Goal: Navigation & Orientation: Find specific page/section

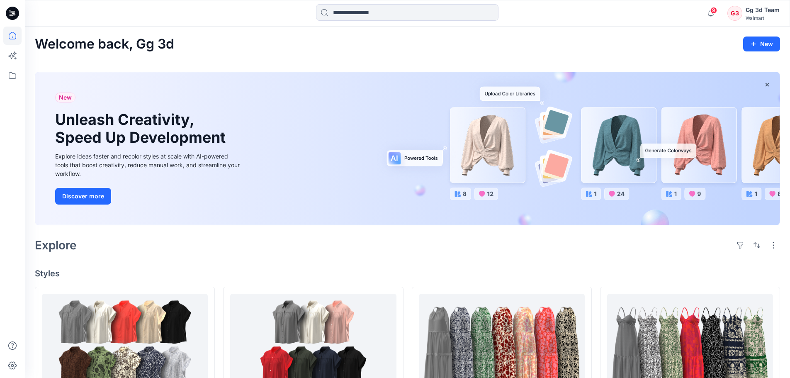
scroll to position [207, 0]
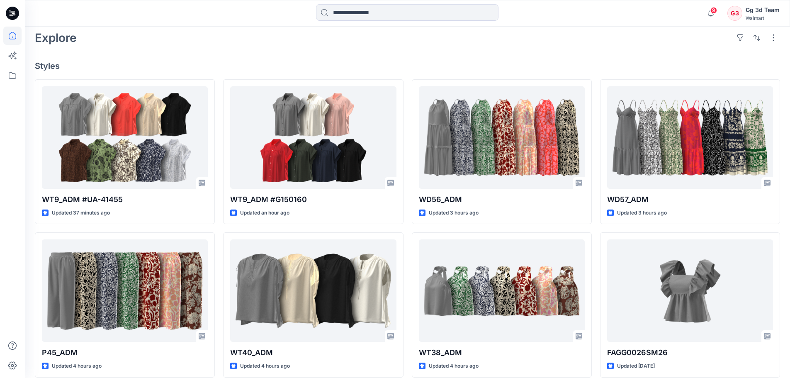
click at [524, 41] on div "Explore" at bounding box center [407, 38] width 745 height 20
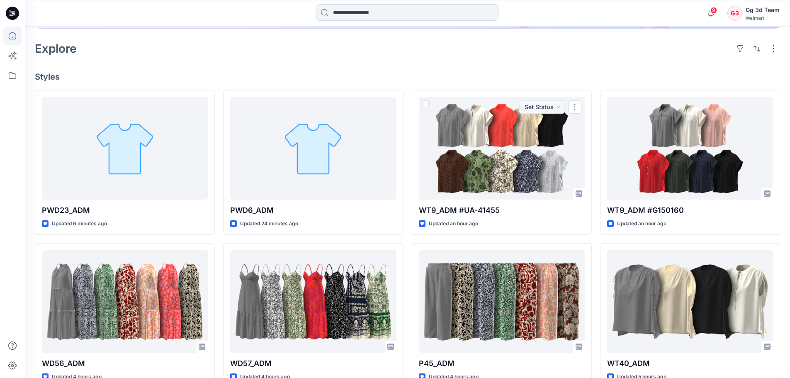
scroll to position [109, 0]
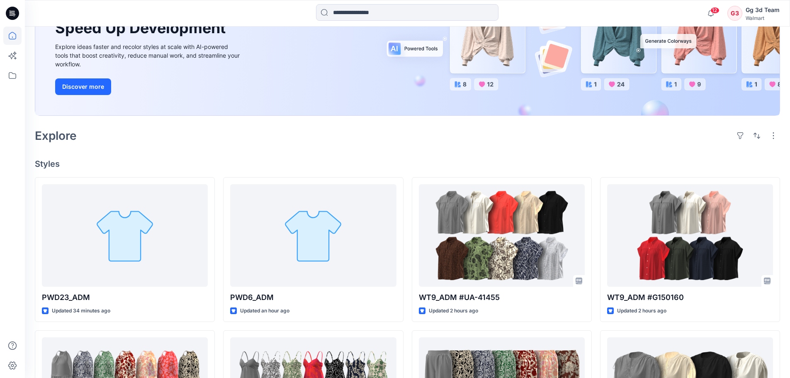
click at [361, 138] on div "Explore" at bounding box center [407, 136] width 745 height 20
click at [573, 141] on div "Explore" at bounding box center [407, 136] width 745 height 20
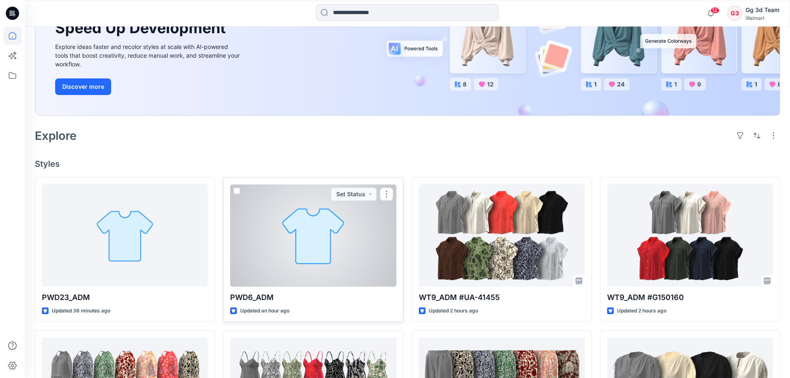
click at [306, 248] on div at bounding box center [313, 235] width 166 height 102
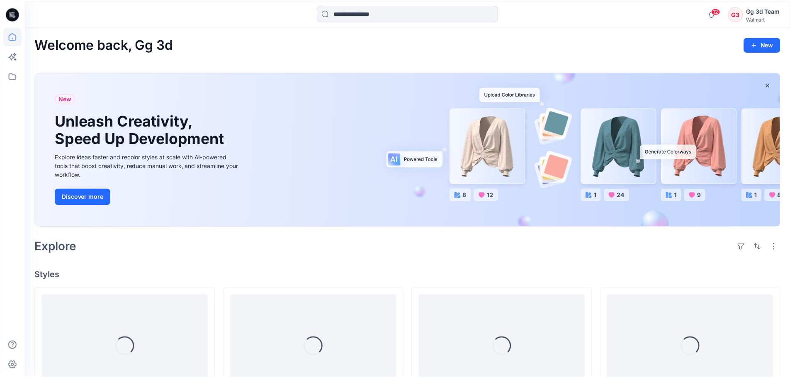
scroll to position [109, 0]
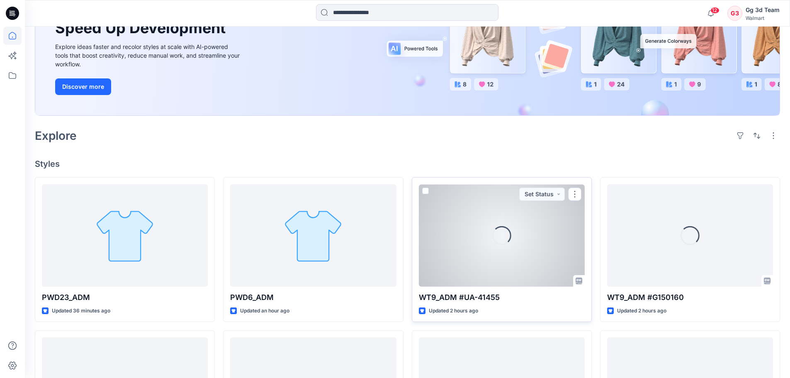
click at [457, 261] on div "Loading..." at bounding box center [502, 235] width 166 height 102
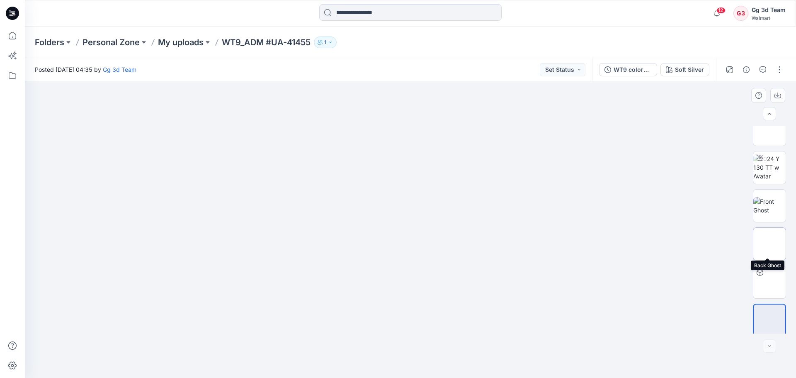
scroll to position [17, 0]
click at [768, 315] on img at bounding box center [770, 316] width 32 height 17
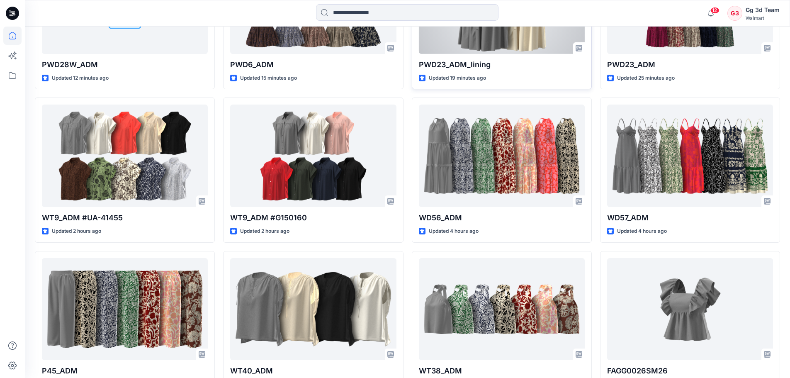
scroll to position [400, 0]
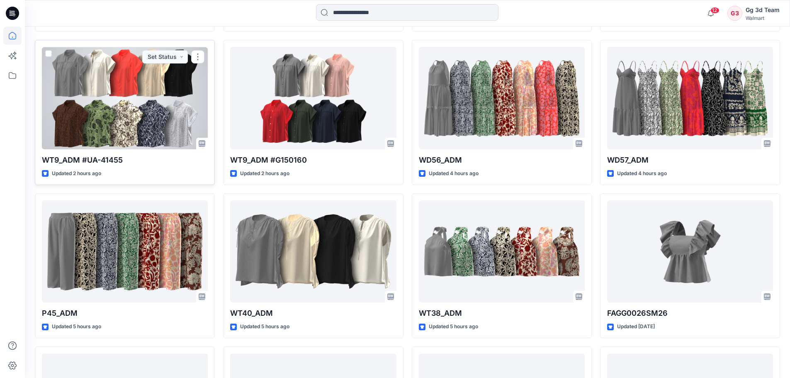
click at [126, 119] on div at bounding box center [125, 98] width 166 height 102
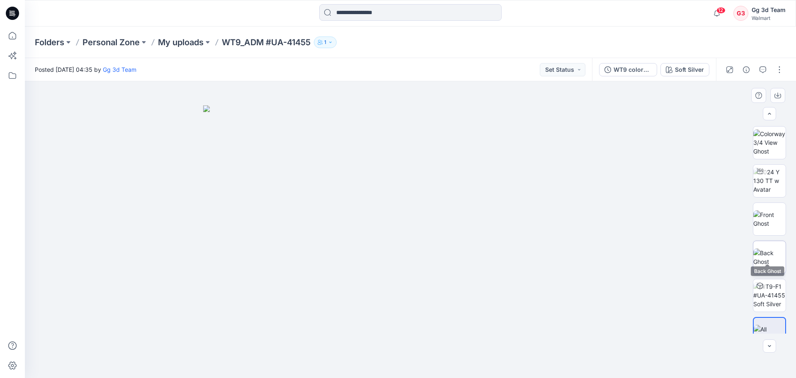
scroll to position [17, 0]
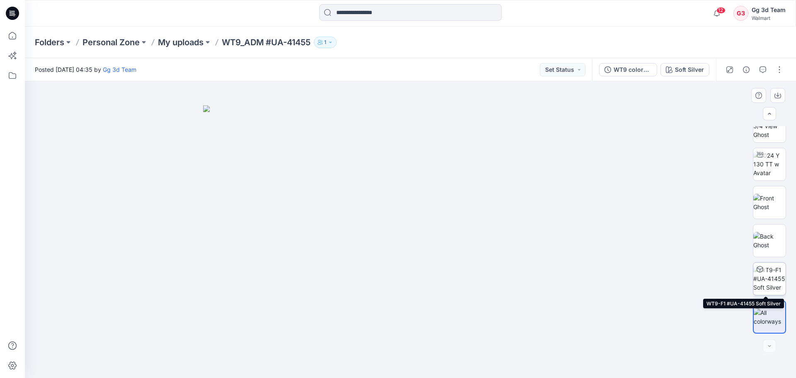
click at [762, 283] on img at bounding box center [769, 278] width 32 height 26
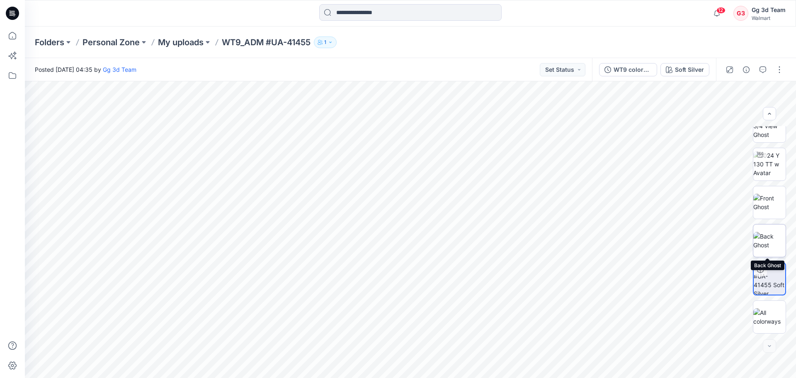
click at [771, 244] on img at bounding box center [769, 240] width 32 height 17
click at [767, 207] on img at bounding box center [769, 202] width 32 height 17
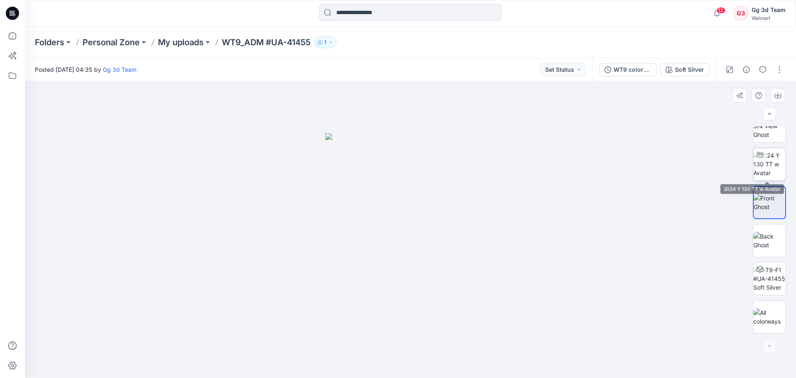
click at [777, 175] on img at bounding box center [769, 164] width 32 height 26
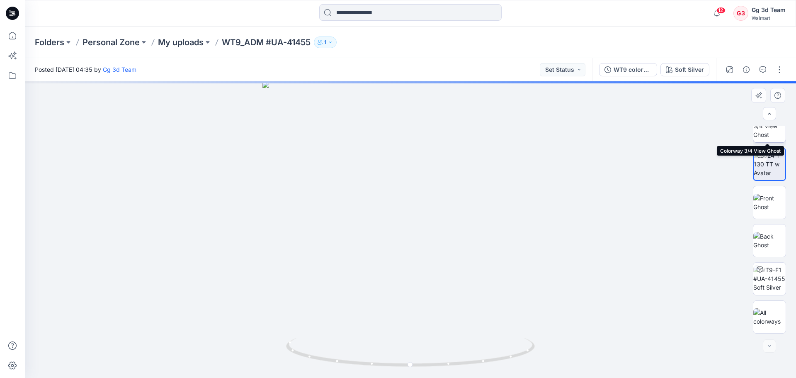
click at [766, 132] on img at bounding box center [769, 126] width 32 height 26
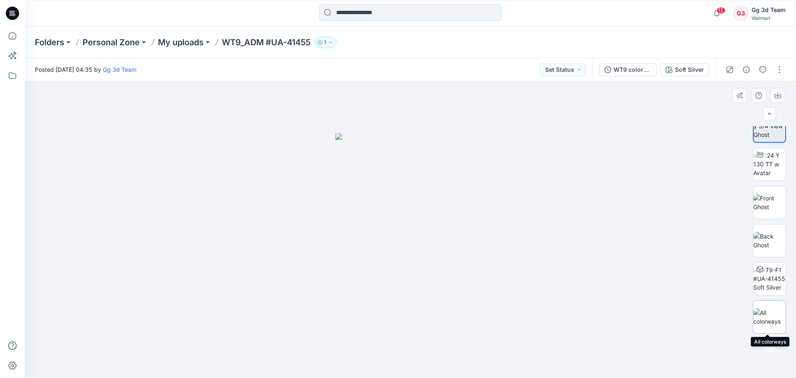
click at [771, 314] on img at bounding box center [769, 316] width 32 height 17
click at [483, 186] on img at bounding box center [410, 241] width 415 height 273
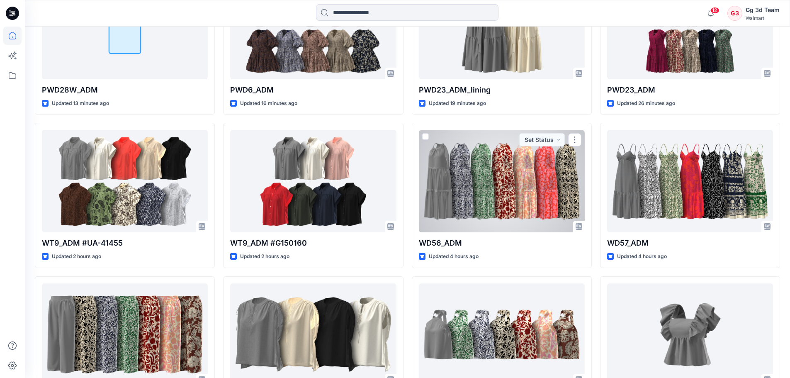
scroll to position [358, 0]
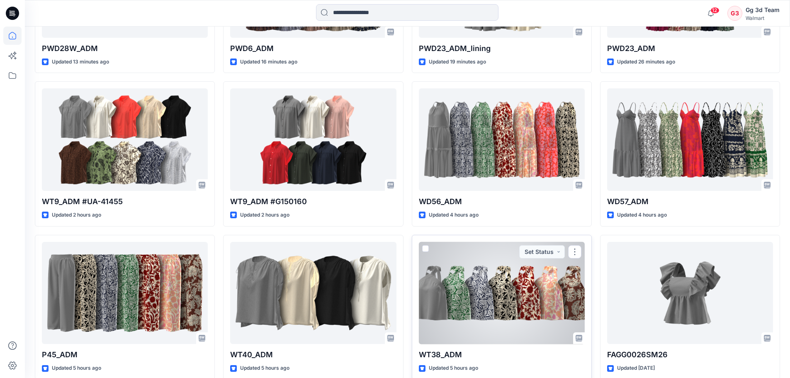
click at [425, 247] on span at bounding box center [425, 248] width 7 height 7
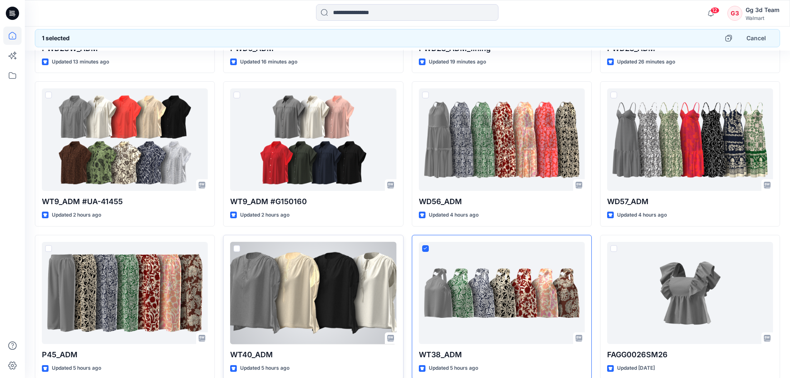
click at [237, 249] on span at bounding box center [236, 248] width 7 height 7
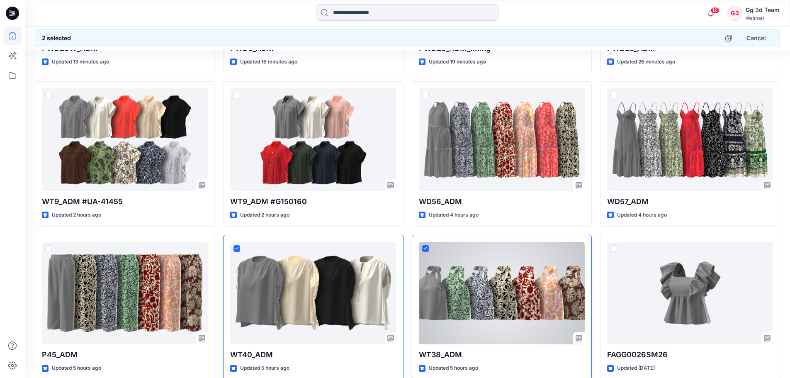
click at [425, 250] on span at bounding box center [425, 248] width 7 height 7
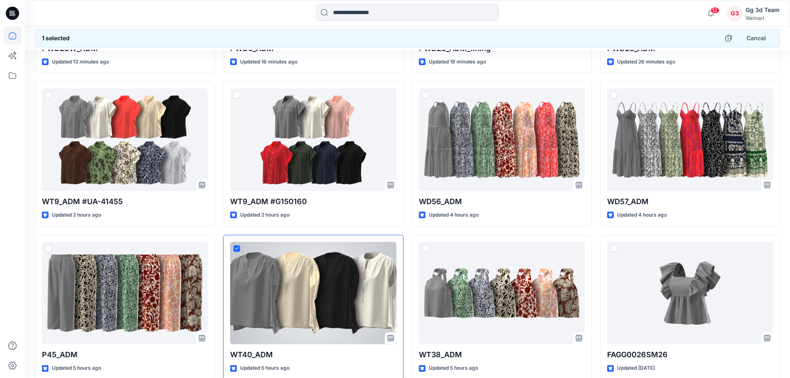
click at [234, 251] on span at bounding box center [236, 248] width 7 height 7
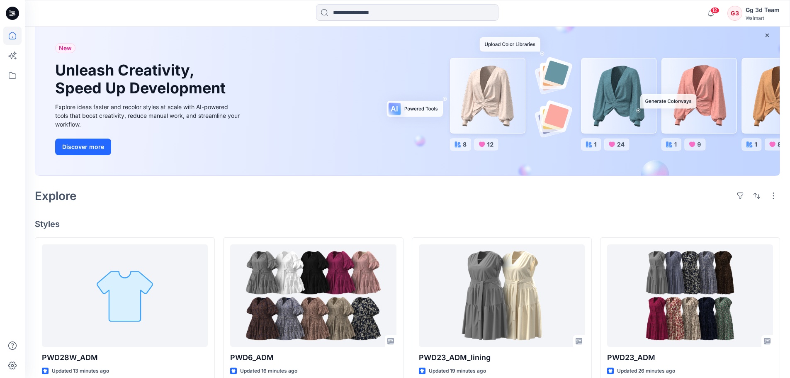
scroll to position [0, 0]
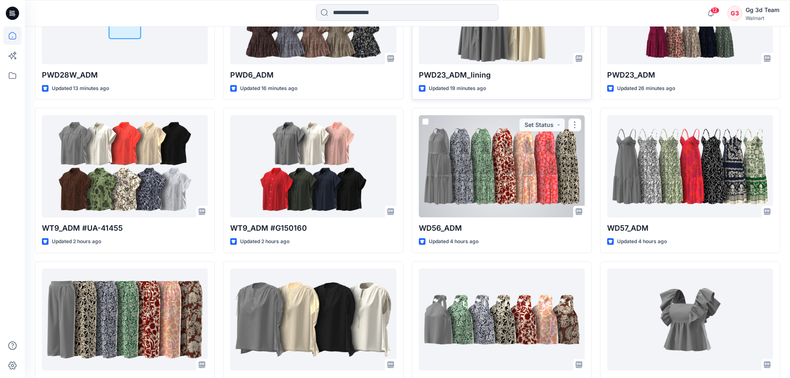
scroll to position [166, 0]
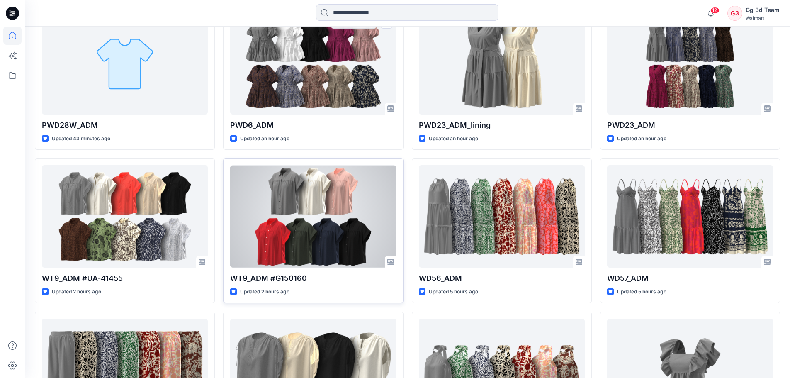
scroll to position [358, 0]
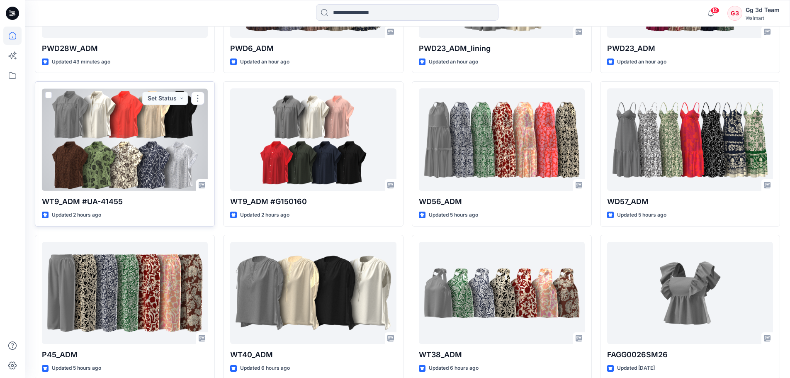
click at [45, 93] on div at bounding box center [125, 139] width 166 height 102
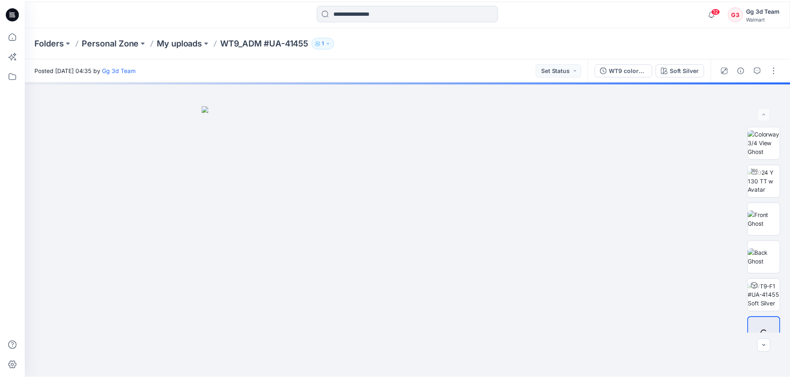
scroll to position [358, 0]
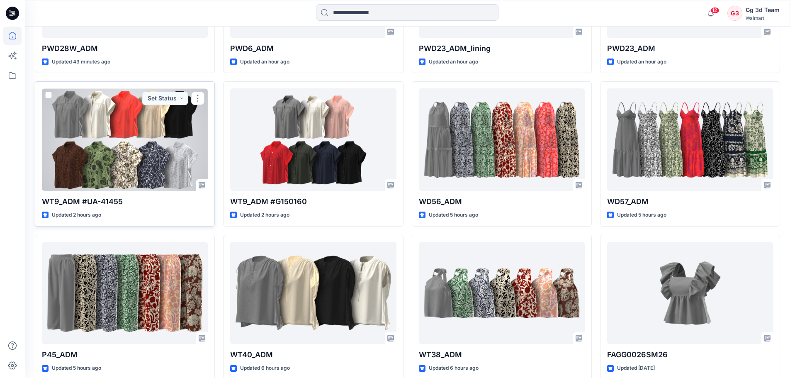
click at [49, 94] on span at bounding box center [48, 95] width 7 height 7
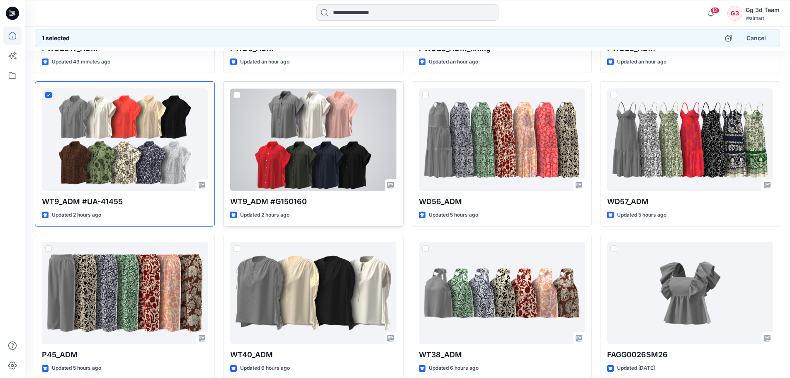
click at [235, 95] on span at bounding box center [236, 95] width 7 height 7
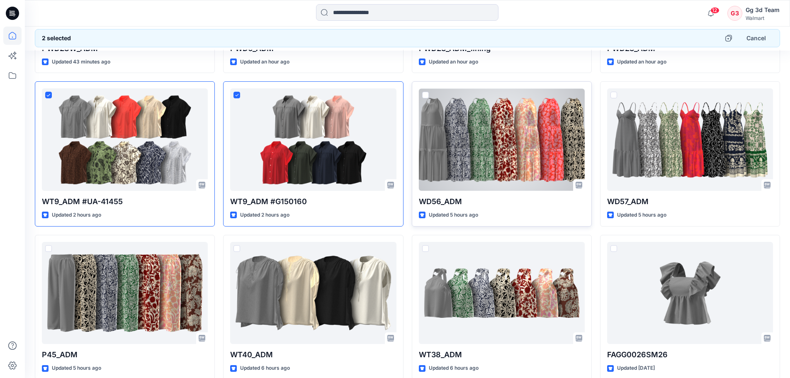
click at [427, 97] on span at bounding box center [425, 95] width 7 height 7
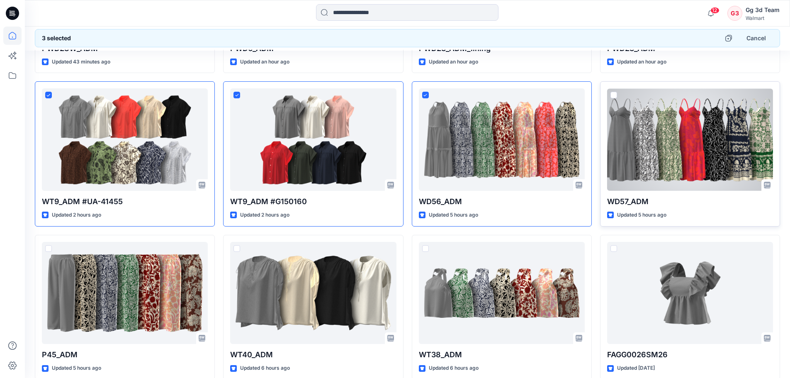
click at [614, 96] on span at bounding box center [613, 95] width 7 height 7
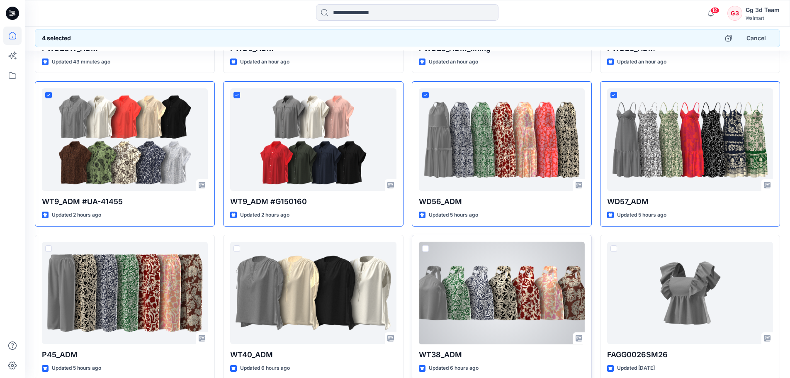
click at [425, 249] on span at bounding box center [425, 248] width 7 height 7
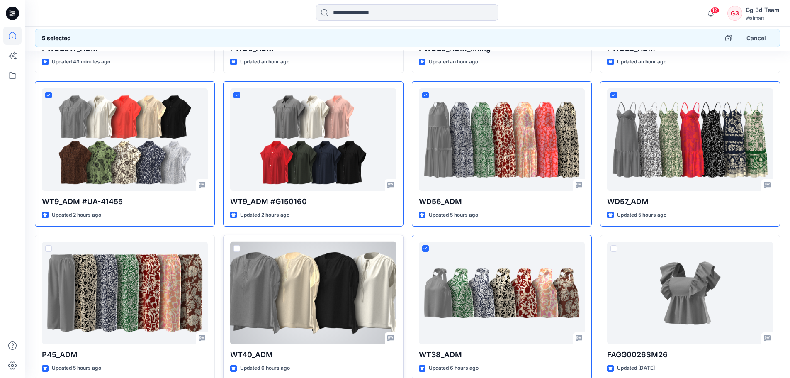
click at [236, 247] on span at bounding box center [236, 248] width 7 height 7
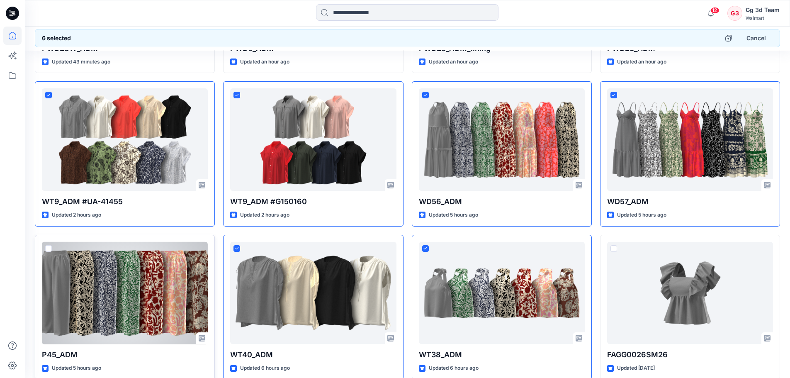
click at [48, 249] on span at bounding box center [48, 248] width 7 height 7
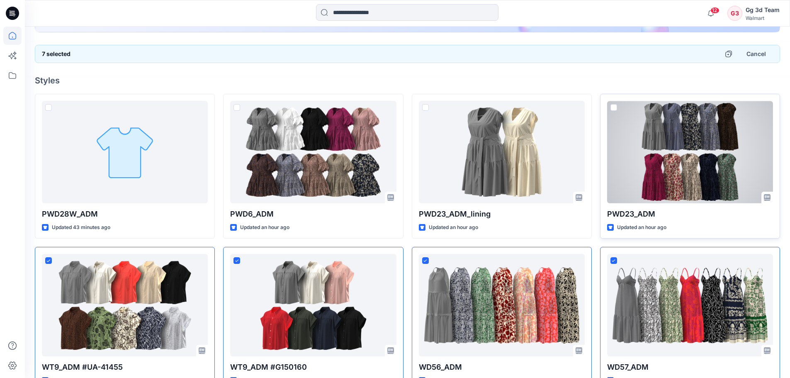
scroll to position [192, 0]
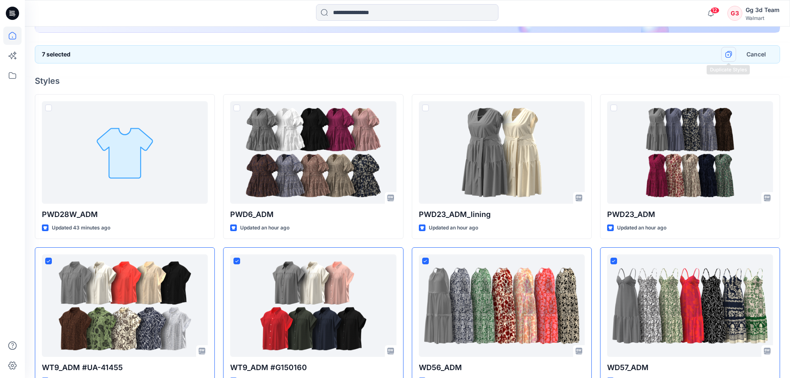
click at [726, 51] on icon "button" at bounding box center [728, 54] width 7 height 7
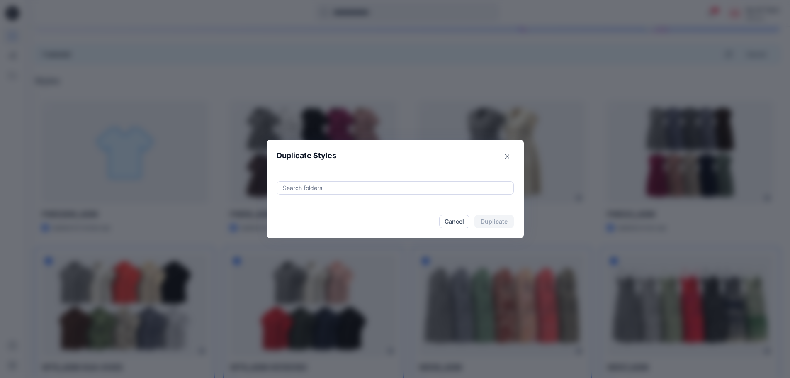
click at [333, 197] on div "Search folders" at bounding box center [395, 188] width 257 height 34
click at [328, 187] on div at bounding box center [395, 188] width 226 height 10
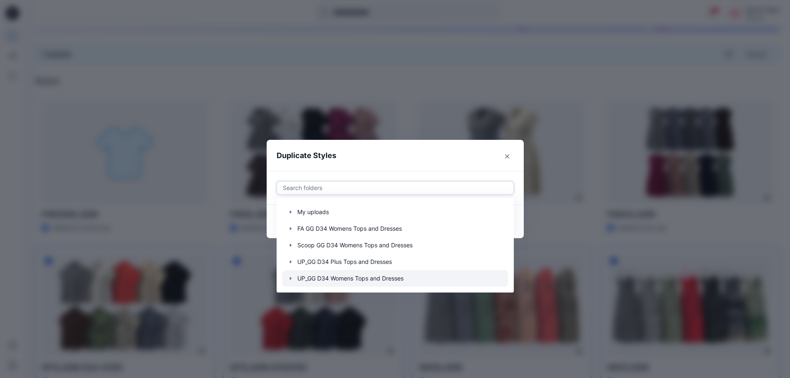
click at [330, 285] on div at bounding box center [395, 278] width 226 height 17
click at [294, 278] on icon "button" at bounding box center [290, 278] width 7 height 7
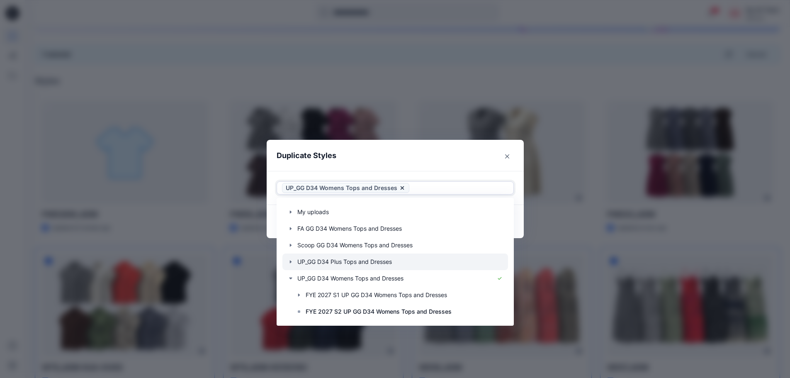
scroll to position [17, 0]
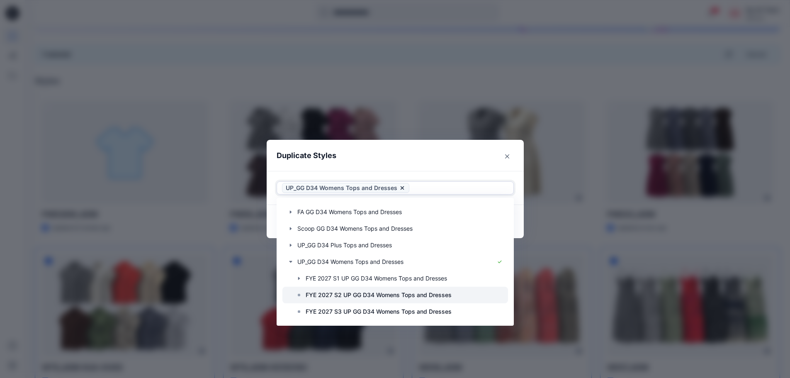
click at [428, 301] on div at bounding box center [395, 295] width 226 height 17
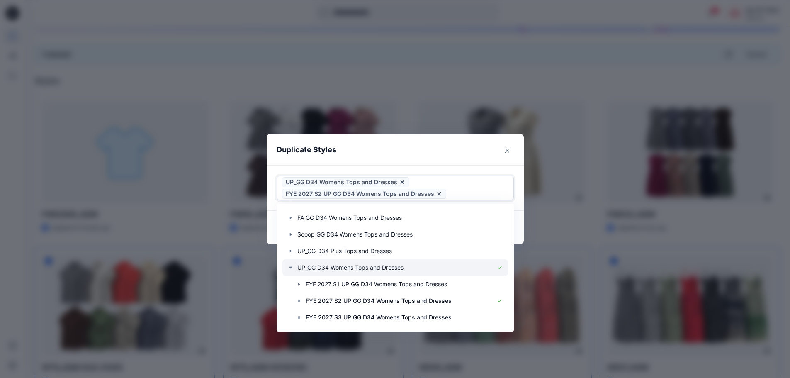
click at [410, 269] on div at bounding box center [395, 267] width 226 height 17
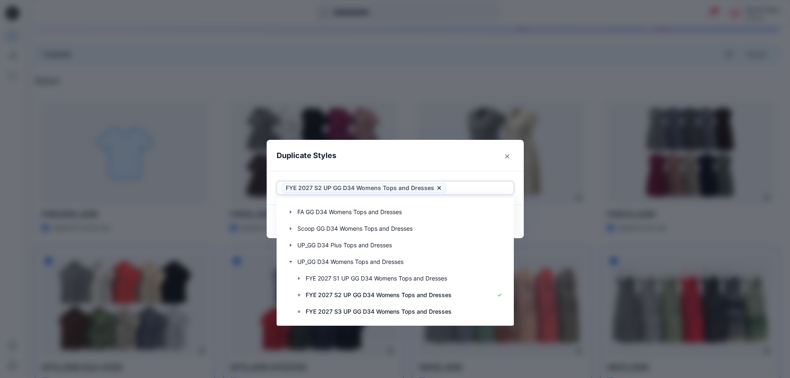
click at [396, 155] on header "Duplicate Styles" at bounding box center [387, 156] width 240 height 32
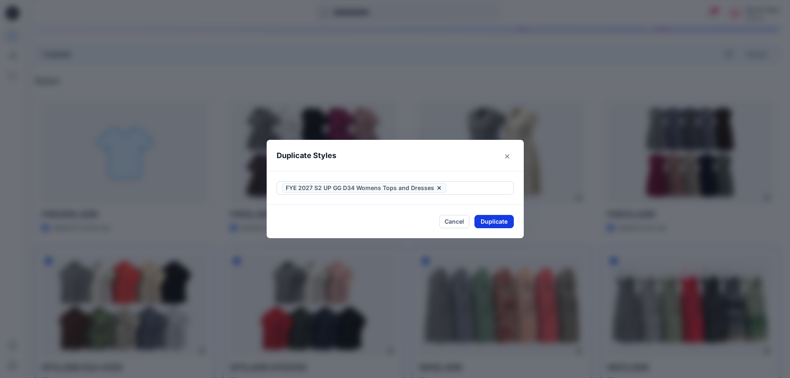
click at [500, 220] on button "Duplicate" at bounding box center [493, 221] width 39 height 13
click at [511, 226] on button "Close" at bounding box center [500, 221] width 27 height 13
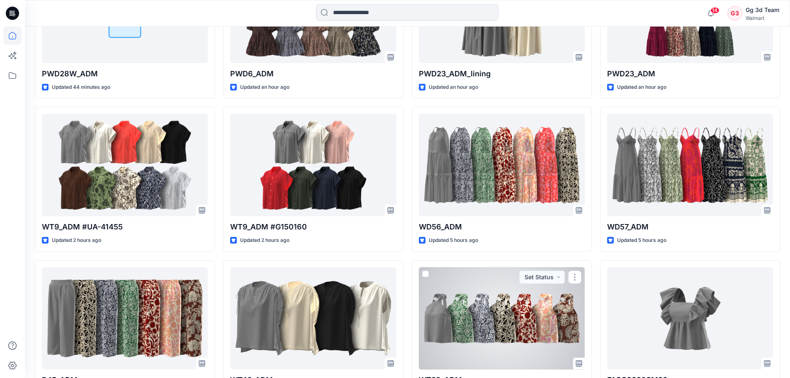
scroll to position [151, 0]
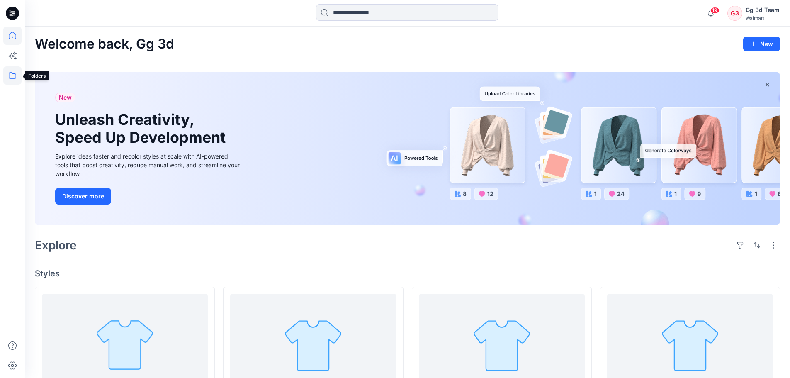
click at [12, 72] on icon at bounding box center [12, 75] width 18 height 18
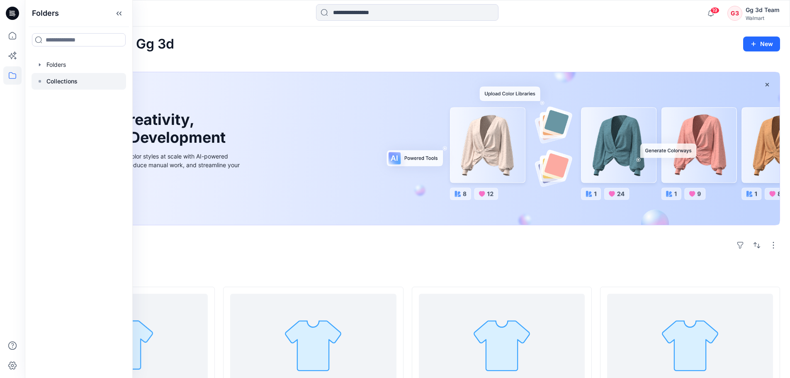
click at [41, 79] on icon at bounding box center [39, 81] width 7 height 7
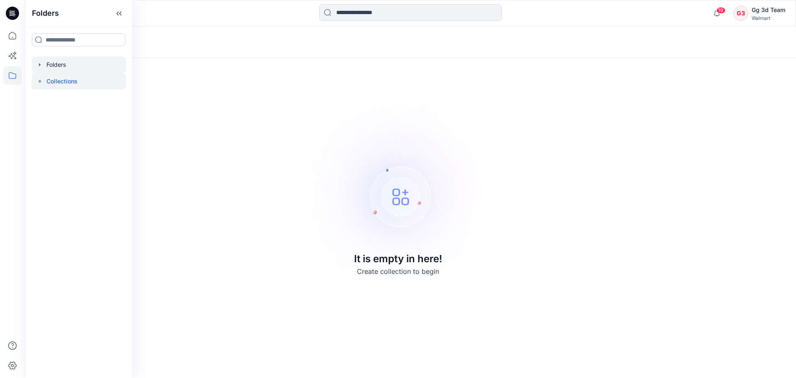
click at [41, 68] on div at bounding box center [79, 64] width 95 height 17
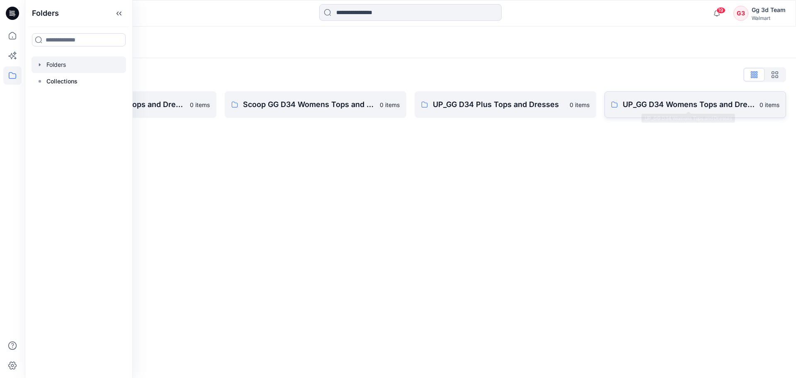
click at [695, 107] on p "UP_GG D34 Womens Tops and Dresses" at bounding box center [689, 105] width 132 height 12
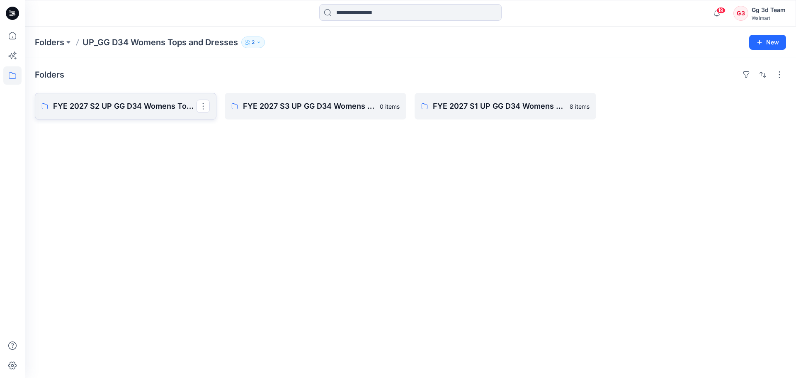
click at [108, 109] on p "FYE 2027 S2 UP GG D34 Womens Tops and Dresses" at bounding box center [124, 106] width 143 height 12
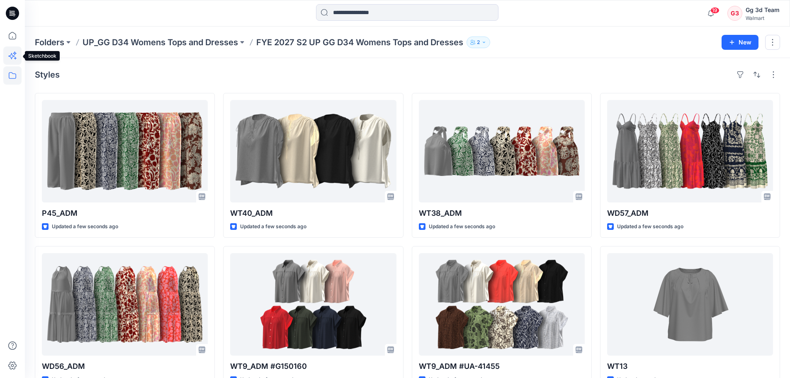
click at [15, 59] on icon at bounding box center [12, 55] width 18 height 18
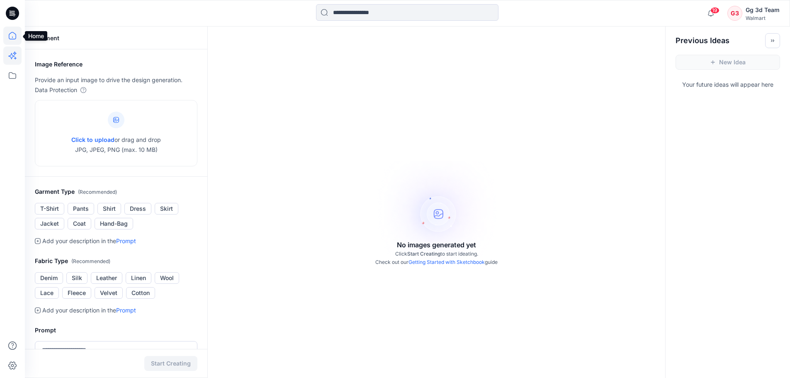
click at [10, 42] on icon at bounding box center [12, 36] width 18 height 18
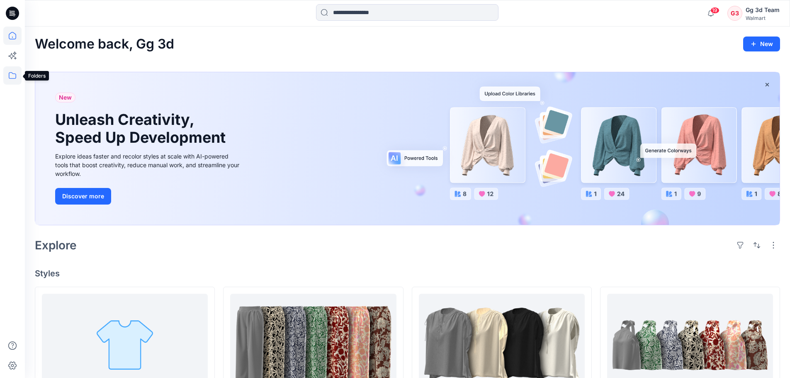
click at [18, 80] on icon at bounding box center [12, 75] width 18 height 18
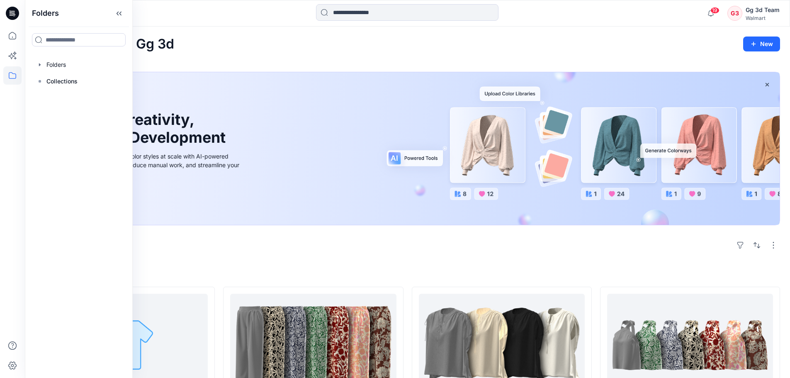
click at [517, 244] on div "Explore" at bounding box center [407, 245] width 745 height 20
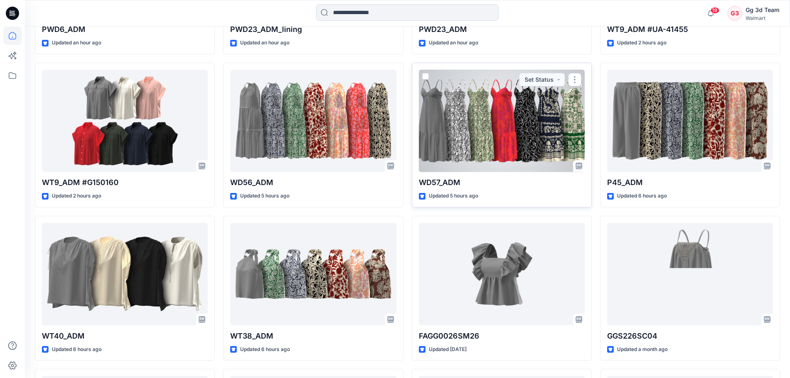
scroll to position [859, 0]
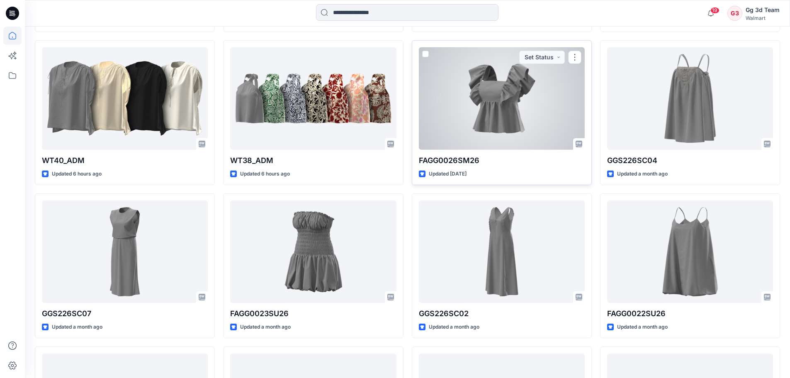
click at [470, 126] on div at bounding box center [502, 98] width 166 height 102
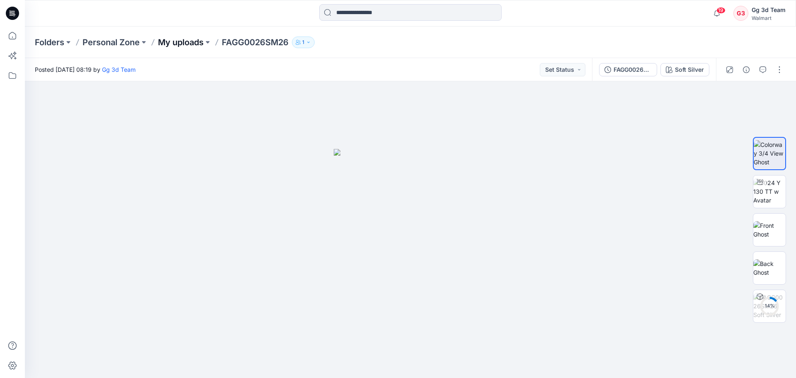
click at [179, 38] on p "My uploads" at bounding box center [181, 42] width 46 height 12
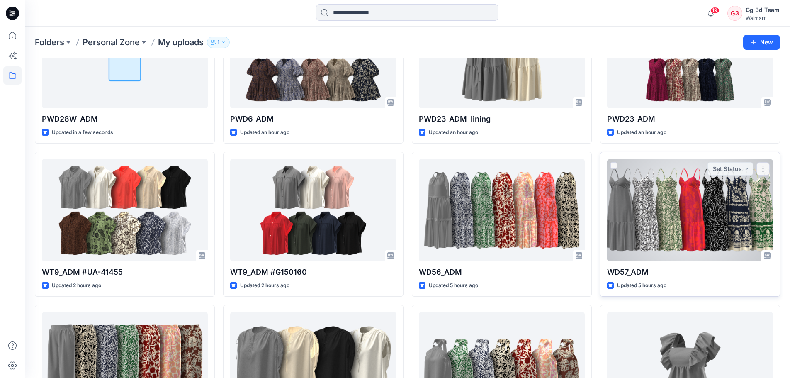
scroll to position [234, 0]
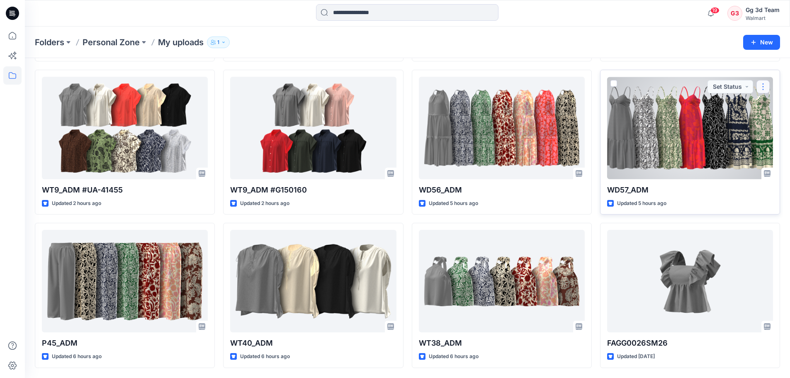
click at [758, 86] on button "button" at bounding box center [762, 86] width 13 height 13
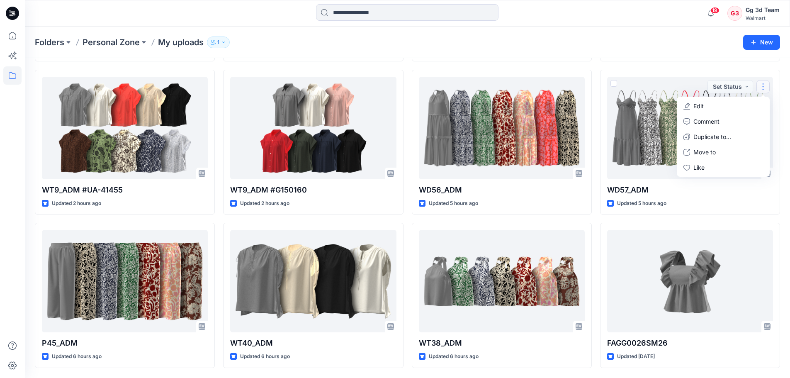
click at [591, 58] on div "Folders Personal Zone My uploads 1 New" at bounding box center [407, 43] width 765 height 32
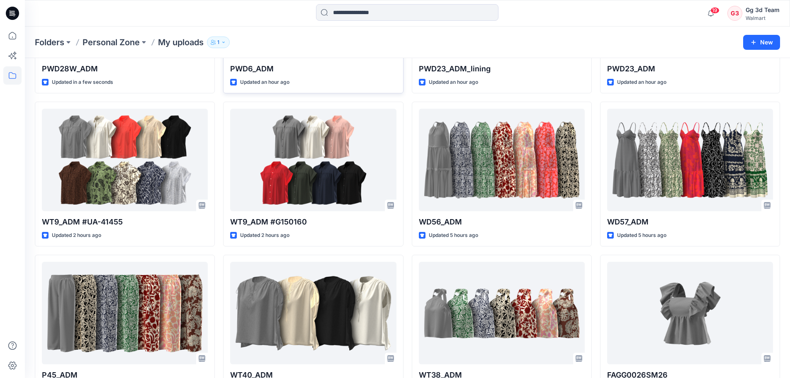
scroll to position [207, 0]
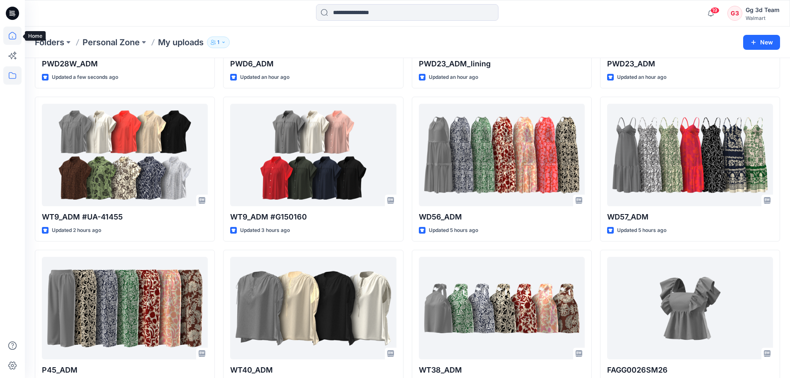
click at [11, 39] on icon at bounding box center [12, 35] width 7 height 7
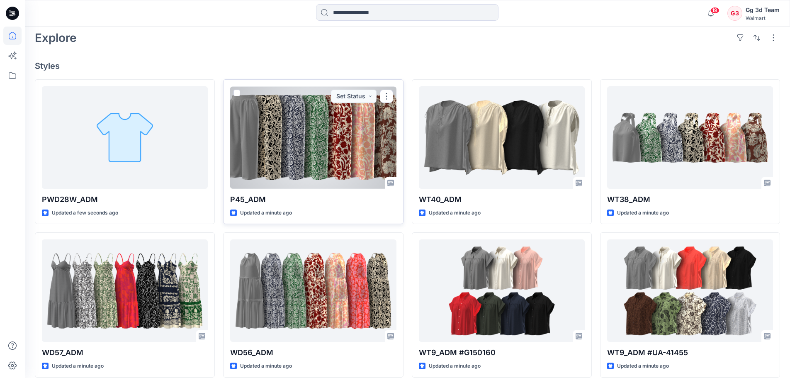
click at [255, 146] on div at bounding box center [313, 137] width 166 height 102
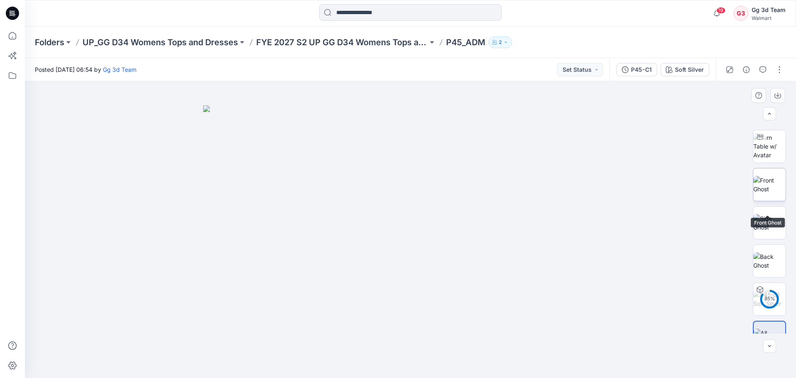
scroll to position [55, 0]
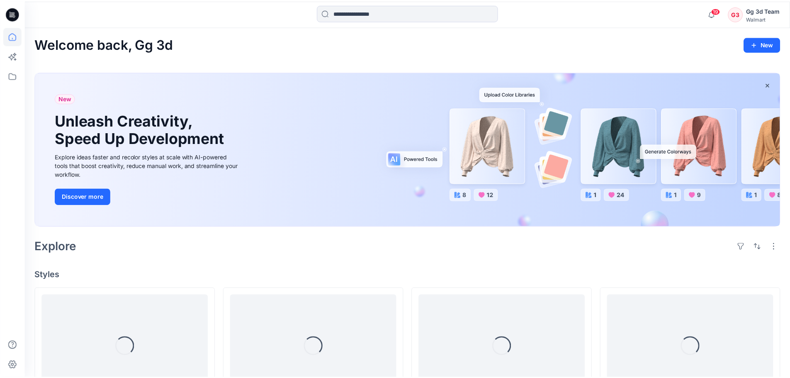
scroll to position [207, 0]
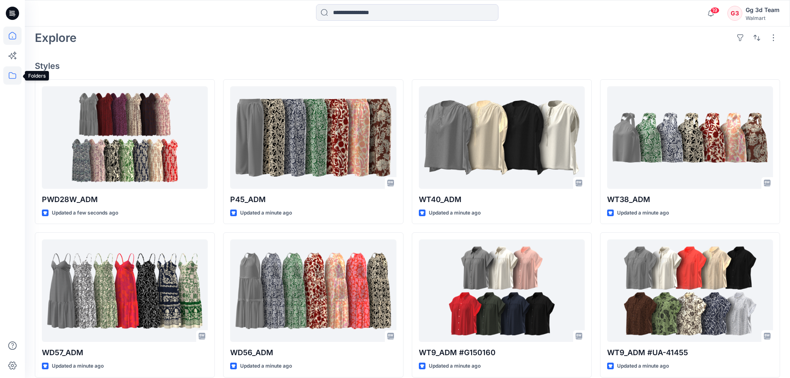
click at [17, 79] on icon at bounding box center [12, 75] width 18 height 18
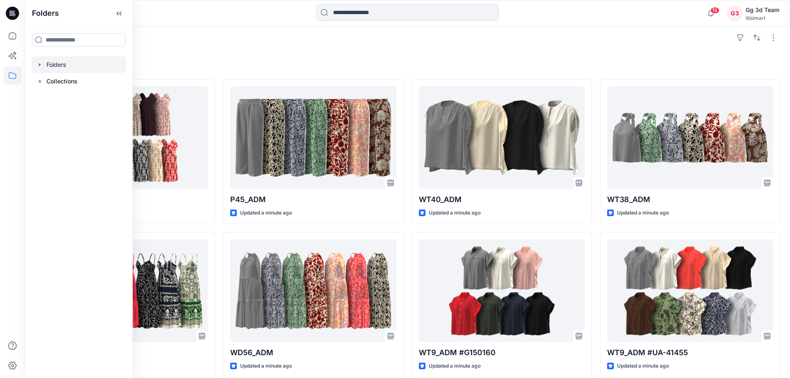
click at [41, 61] on div at bounding box center [79, 64] width 95 height 17
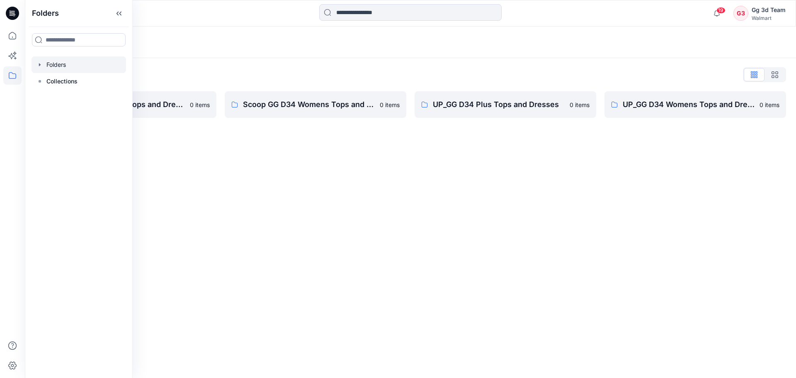
click at [36, 65] on icon "button" at bounding box center [39, 64] width 7 height 7
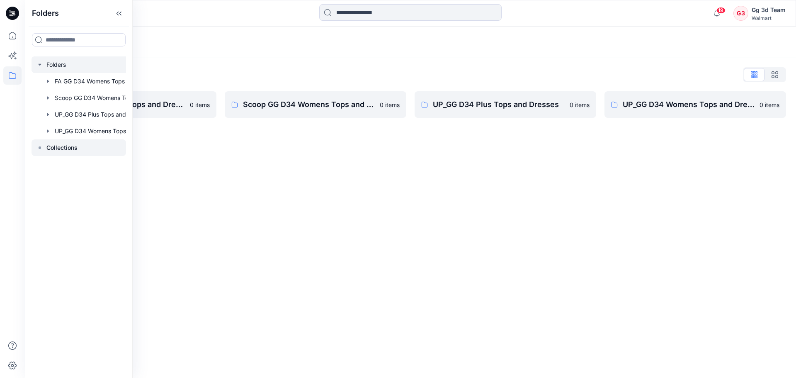
click at [43, 152] on div at bounding box center [79, 147] width 95 height 17
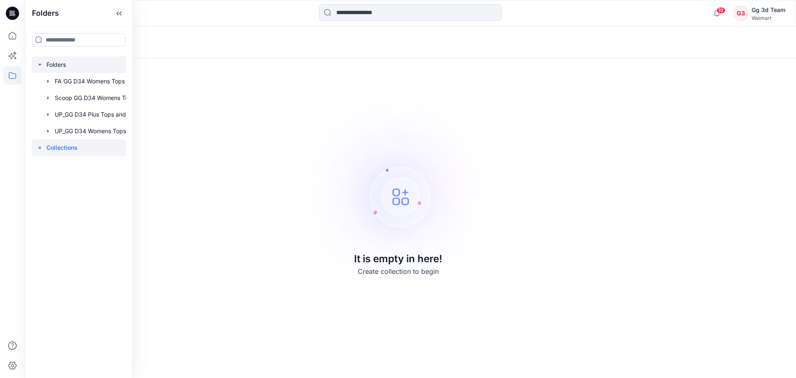
click at [41, 66] on icon "button" at bounding box center [39, 64] width 7 height 7
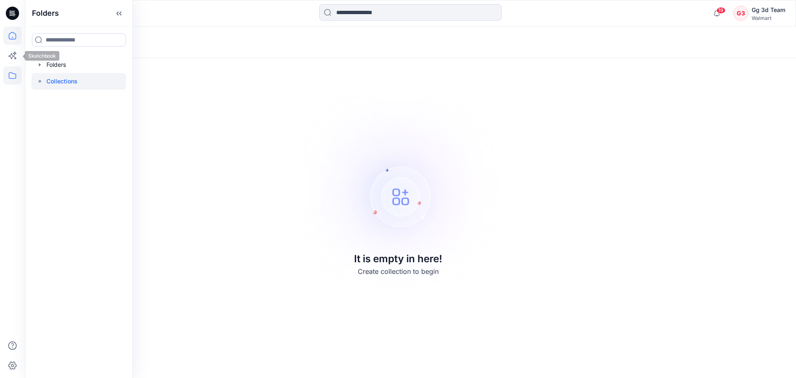
click at [10, 37] on icon at bounding box center [12, 36] width 18 height 18
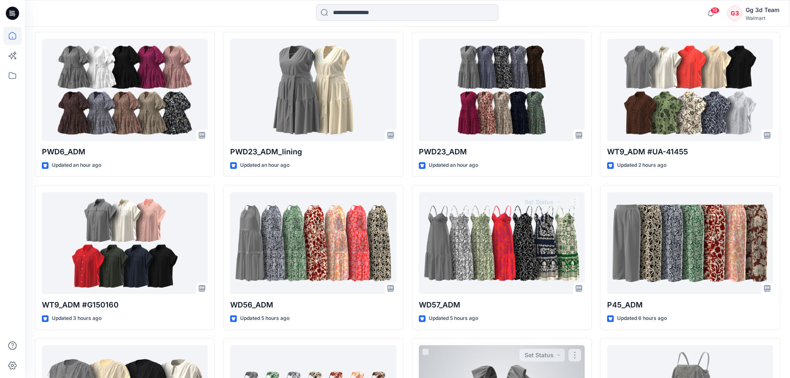
scroll to position [705, 0]
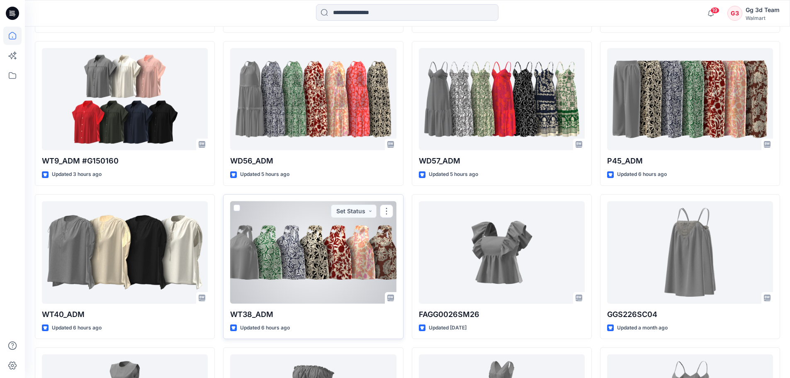
click at [307, 274] on div at bounding box center [313, 252] width 166 height 102
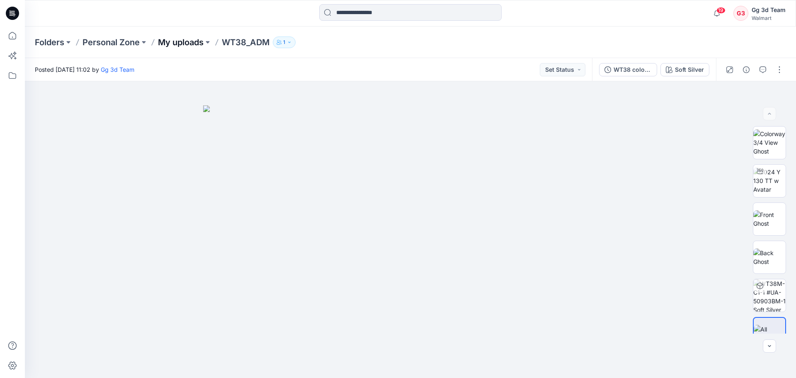
click at [192, 44] on p "My uploads" at bounding box center [181, 42] width 46 height 12
